Goal: Transaction & Acquisition: Purchase product/service

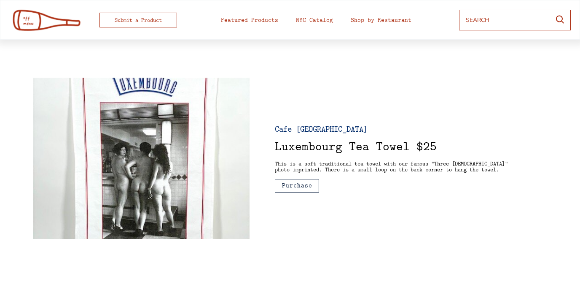
scroll to position [28, 0]
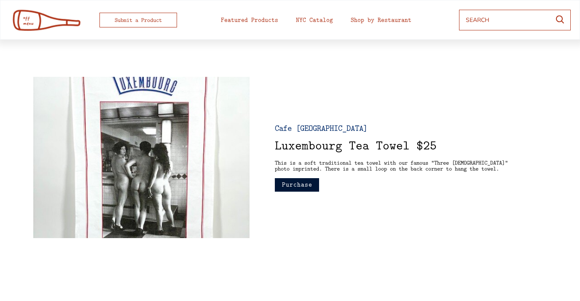
click at [312, 182] on button "Purchase" at bounding box center [297, 184] width 44 height 13
click at [288, 218] on div "Cafe Luxembourg Luxembourg Tea Towel $25 This is a soft traditional tea towel w…" at bounding box center [290, 157] width 514 height 161
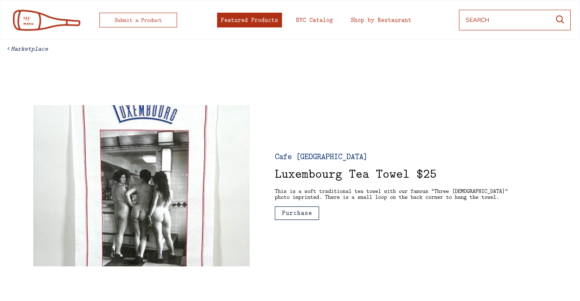
click at [265, 20] on div "Featured Products" at bounding box center [249, 20] width 57 height 6
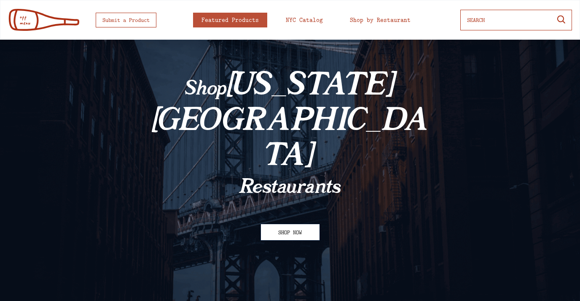
scroll to position [30, 0]
click at [291, 224] on button "SHOP NOW" at bounding box center [290, 232] width 59 height 17
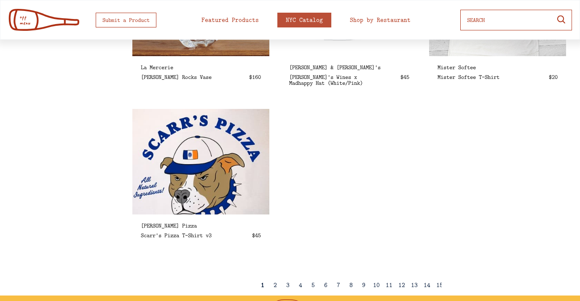
scroll to position [1423, 0]
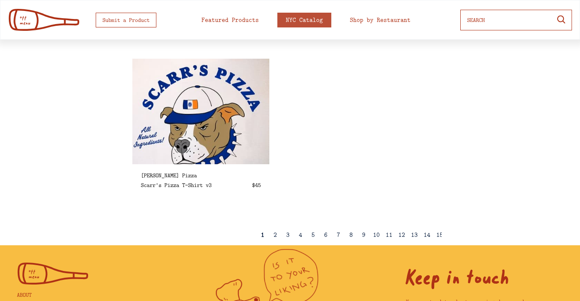
click at [275, 234] on div "2" at bounding box center [275, 235] width 3 height 6
select select
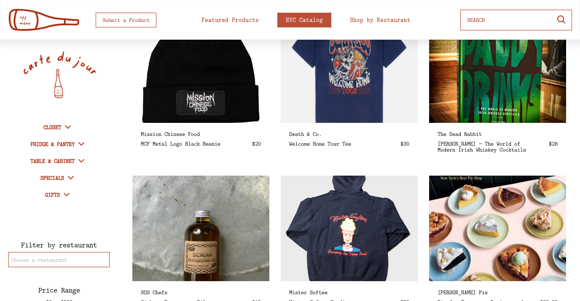
scroll to position [989, 0]
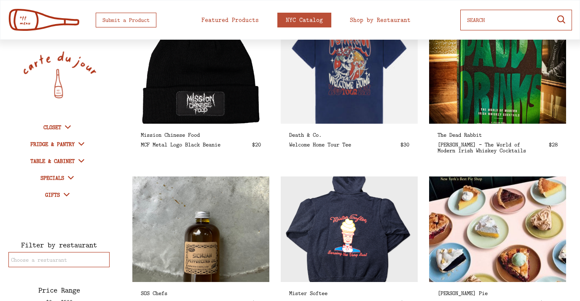
click at [451, 142] on div "Paddy Drinks - The World of Modern Irish Whiskey Cocktails" at bounding box center [484, 147] width 93 height 12
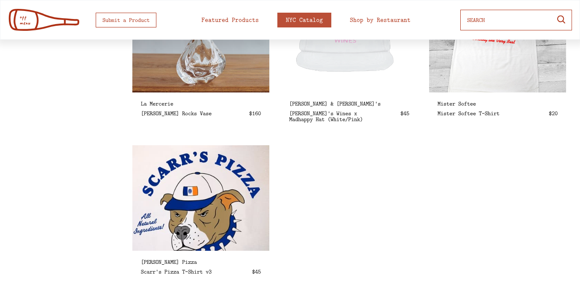
scroll to position [1448, 0]
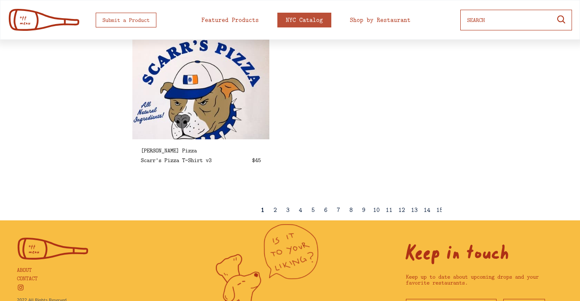
click at [274, 211] on div "2" at bounding box center [275, 210] width 3 height 6
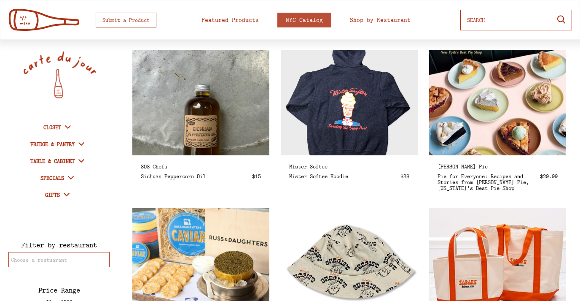
scroll to position [1480, 0]
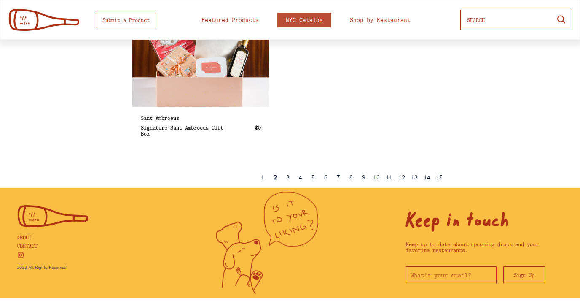
click at [287, 178] on div "3" at bounding box center [287, 177] width 3 height 6
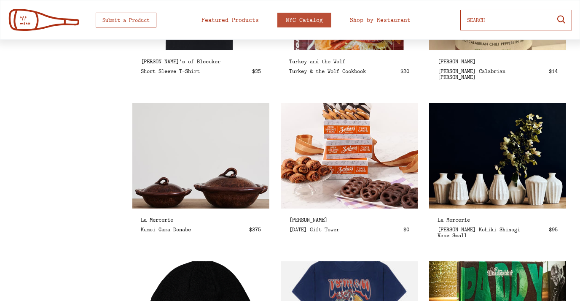
select select
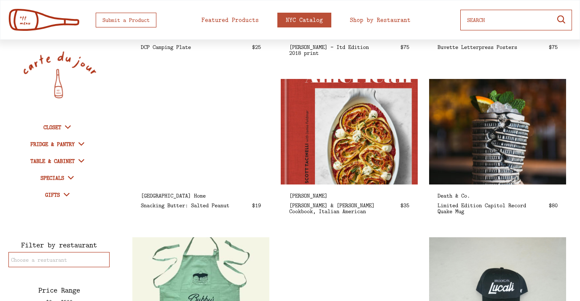
scroll to position [470, 0]
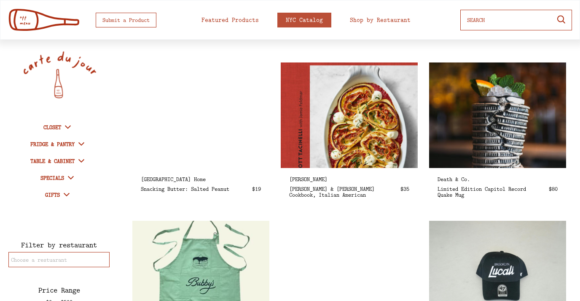
click at [311, 131] on img at bounding box center [349, 114] width 158 height 121
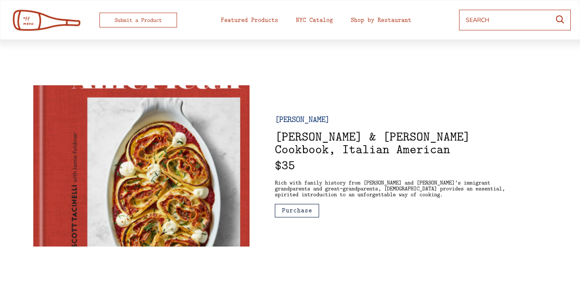
scroll to position [27, 0]
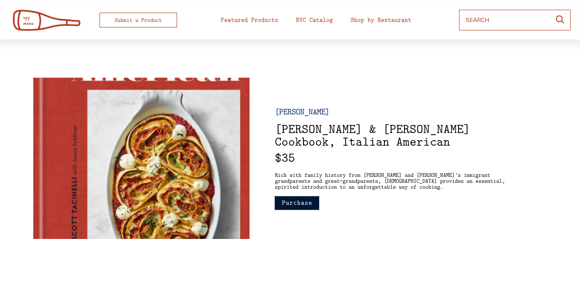
click at [303, 202] on button "Purchase" at bounding box center [297, 202] width 44 height 13
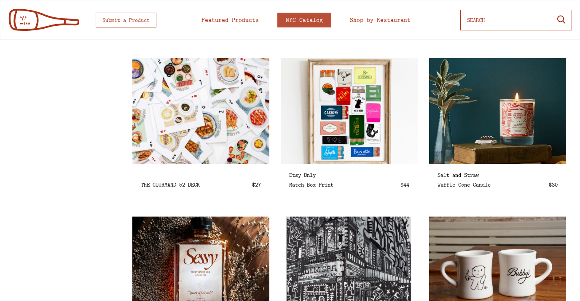
select select
